Goal: Submit feedback/report problem: Submit feedback/report problem

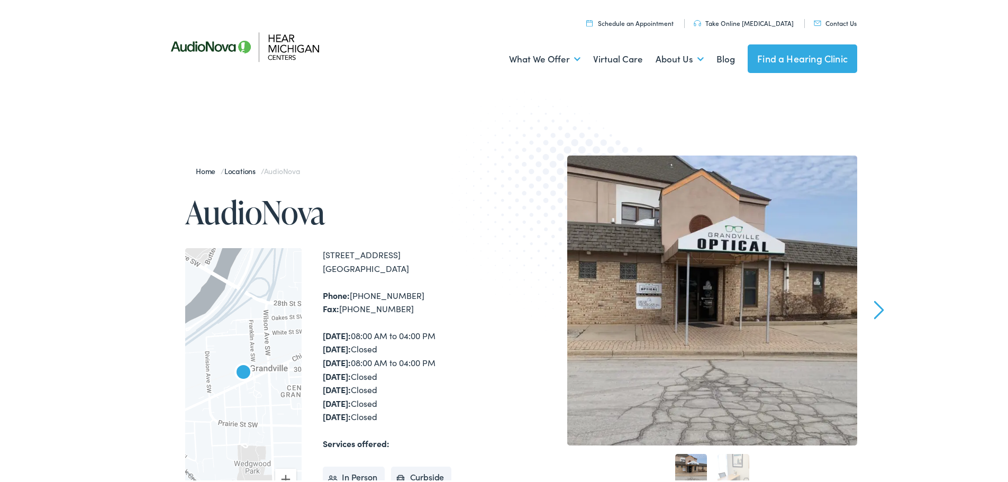
click at [838, 21] on link "Contact Us" at bounding box center [835, 20] width 43 height 9
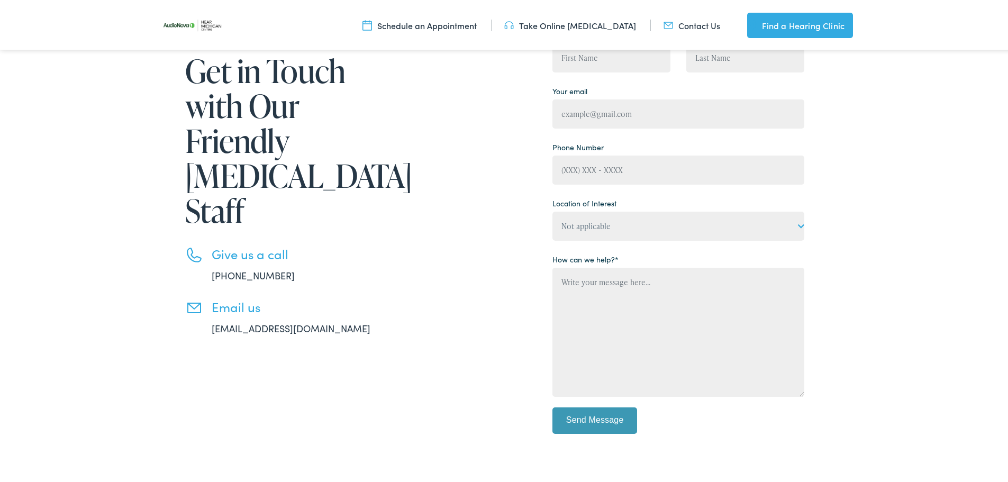
scroll to position [159, 0]
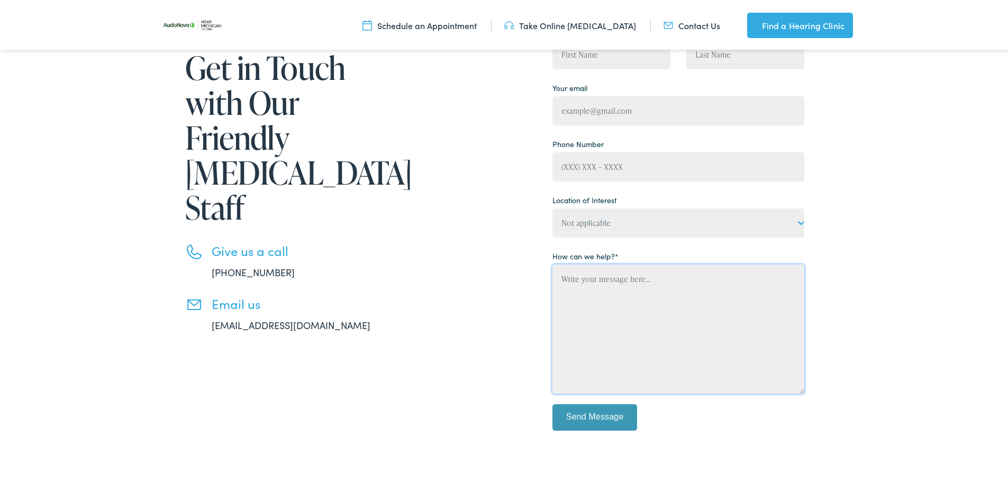
click at [580, 289] on textarea "Contact form" at bounding box center [679, 326] width 252 height 129
click at [627, 276] on textarea "[PERSON_NAME] has passed" at bounding box center [679, 326] width 252 height 129
click at [650, 282] on textarea "[PERSON_NAME] passed" at bounding box center [679, 326] width 252 height 129
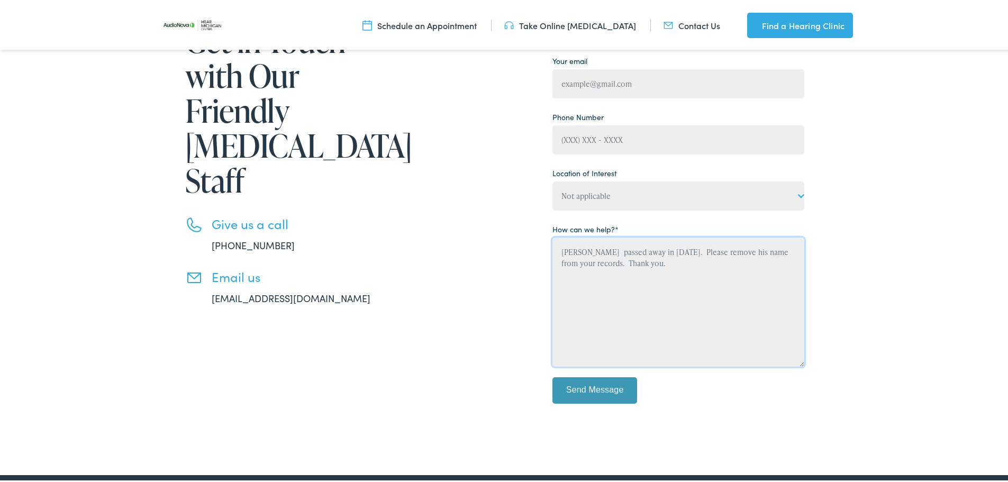
scroll to position [212, 0]
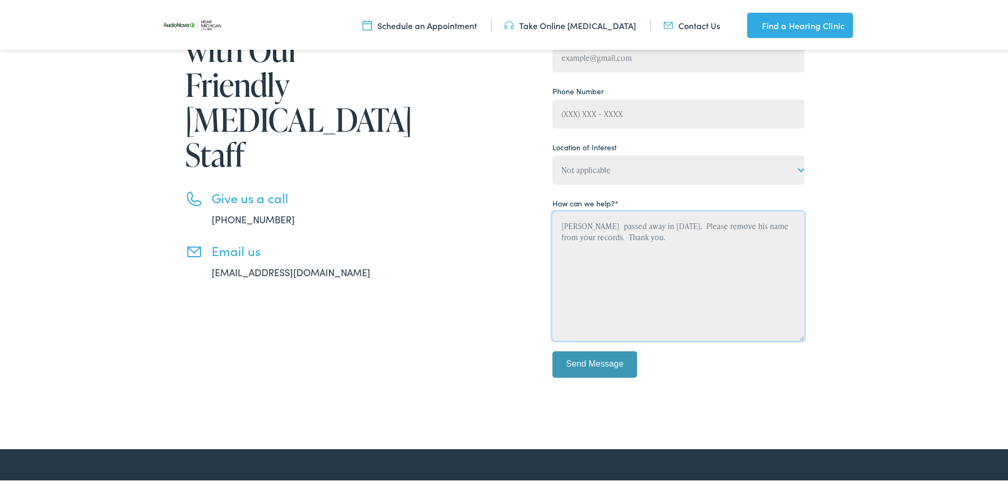
type textarea "[PERSON_NAME] passed away in [DATE]. Please remove his name from your records. …"
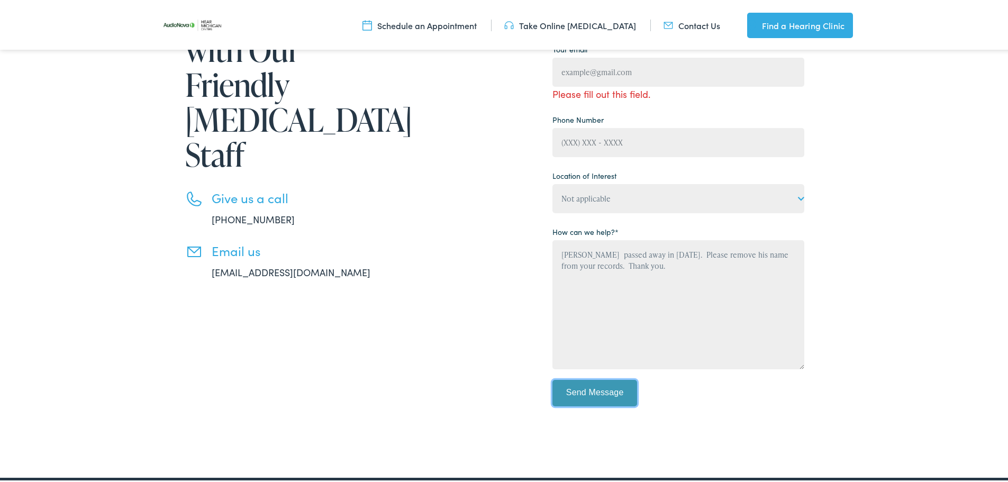
click at [582, 360] on div "Your Name Please fill out this field. Please fill out this field. Your email Pl…" at bounding box center [679, 190] width 252 height 443
click at [581, 387] on input "Send Message" at bounding box center [595, 391] width 85 height 26
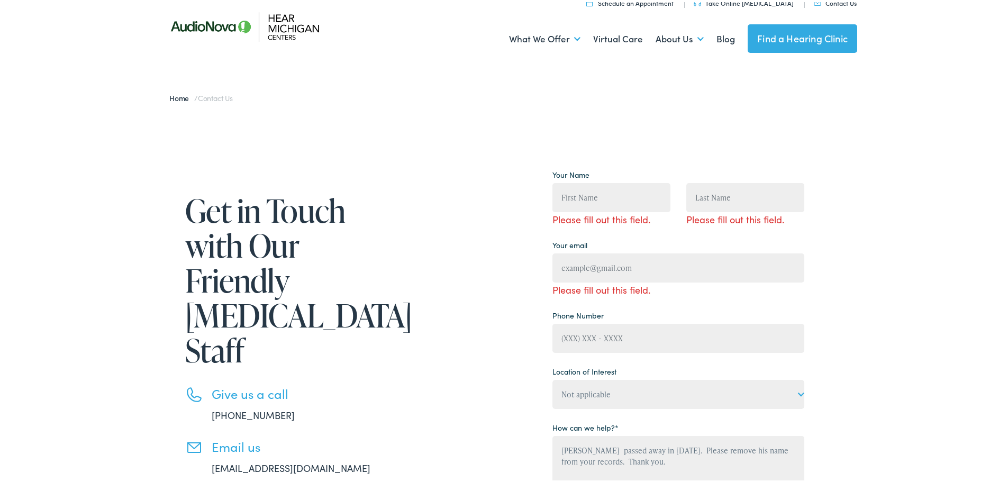
scroll to position [0, 0]
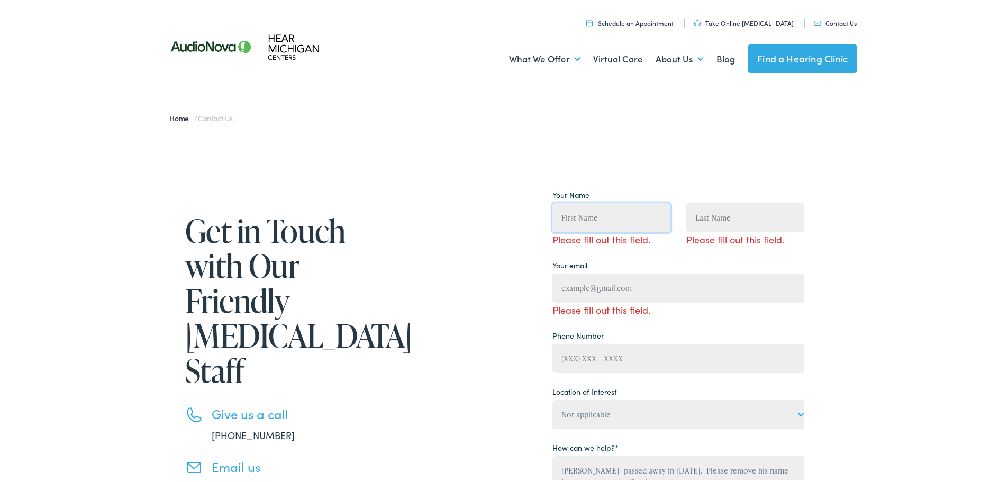
click at [592, 212] on input "Contact form" at bounding box center [612, 215] width 118 height 29
click at [905, 333] on div "Get in Touch with Our Friendly [MEDICAL_DATA] Staff Give us a call [PHONE_NUMBE…" at bounding box center [508, 438] width 1016 height 612
